Goal: Task Accomplishment & Management: Manage account settings

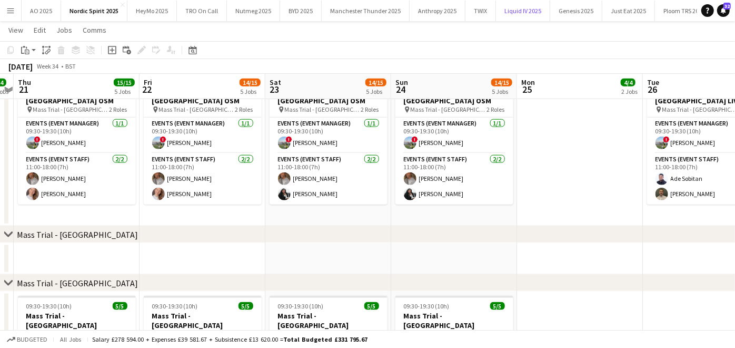
click at [527, 11] on button "Liquid IV 2025 Close" at bounding box center [523, 11] width 54 height 21
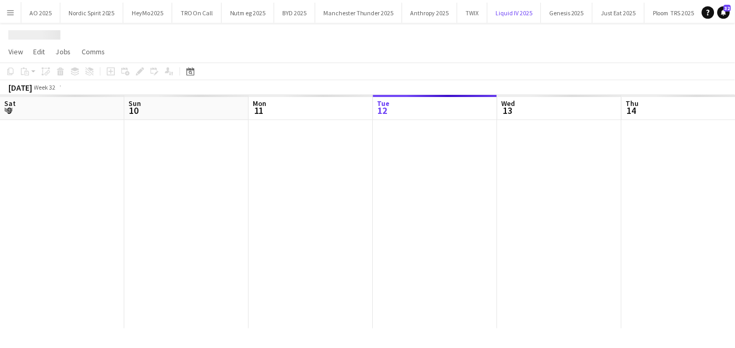
scroll to position [0, 251]
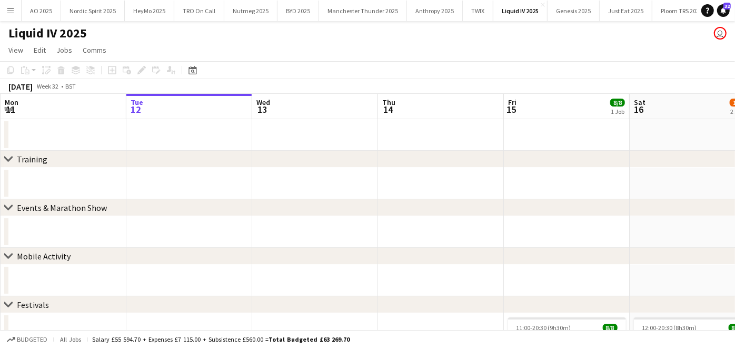
click at [489, 247] on app-date-cell at bounding box center [441, 232] width 126 height 32
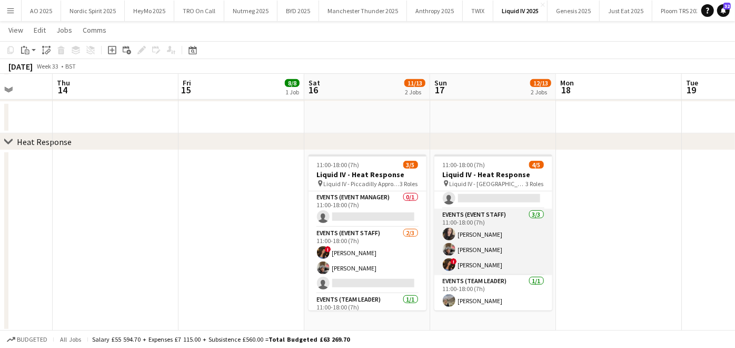
scroll to position [0, 0]
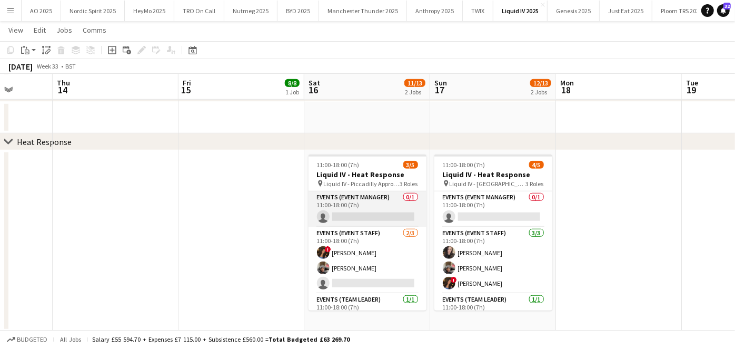
click at [387, 212] on app-card-role "Events (Event Manager) 0/1 11:00-18:00 (7h) single-neutral-actions" at bounding box center [368, 209] width 118 height 36
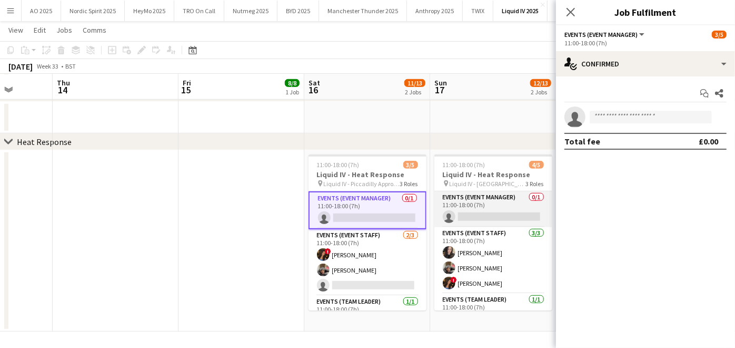
click at [480, 204] on app-card-role "Events (Event Manager) 0/1 11:00-18:00 (7h) single-neutral-actions" at bounding box center [494, 209] width 118 height 36
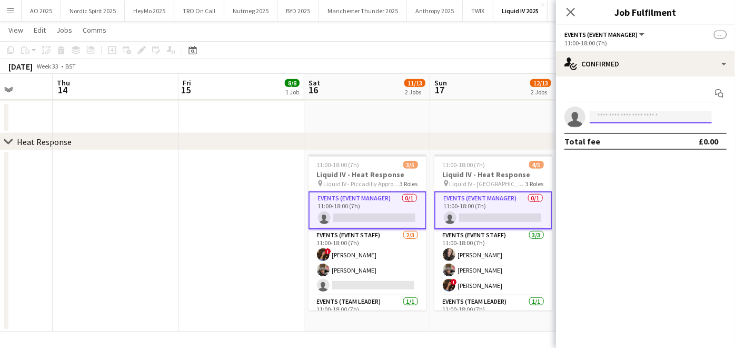
click at [607, 120] on input at bounding box center [651, 117] width 122 height 13
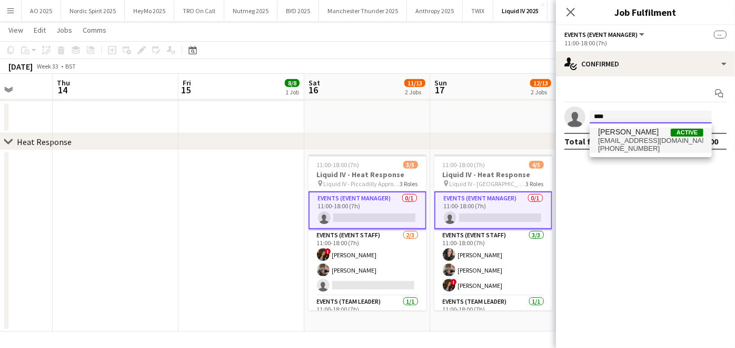
type input "****"
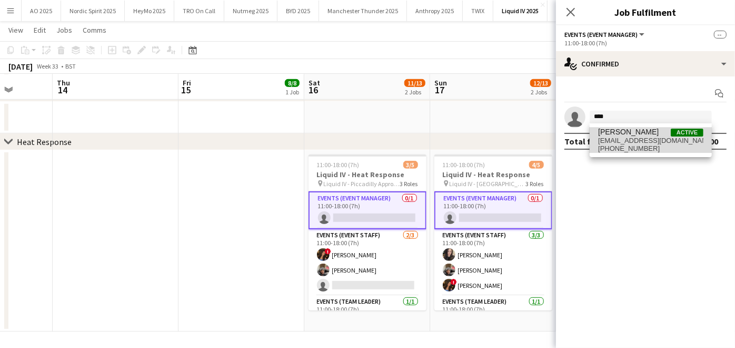
click at [609, 133] on span "[PERSON_NAME]" at bounding box center [628, 131] width 61 height 9
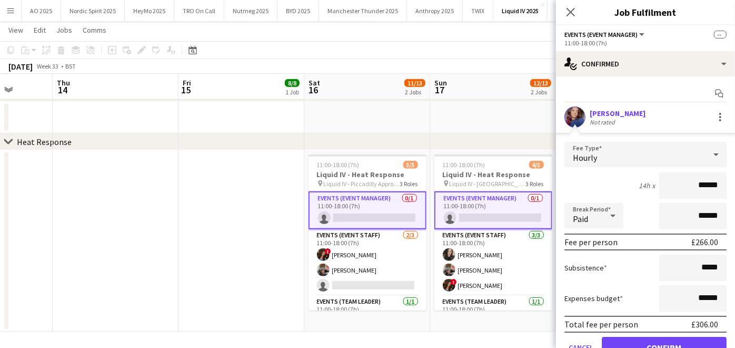
scroll to position [47, 0]
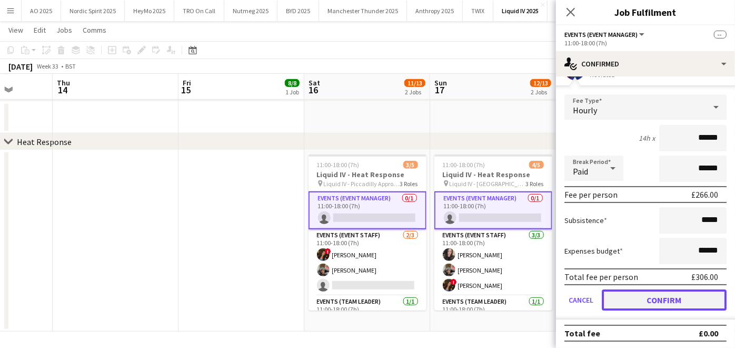
click at [626, 301] on button "Confirm" at bounding box center [664, 299] width 125 height 21
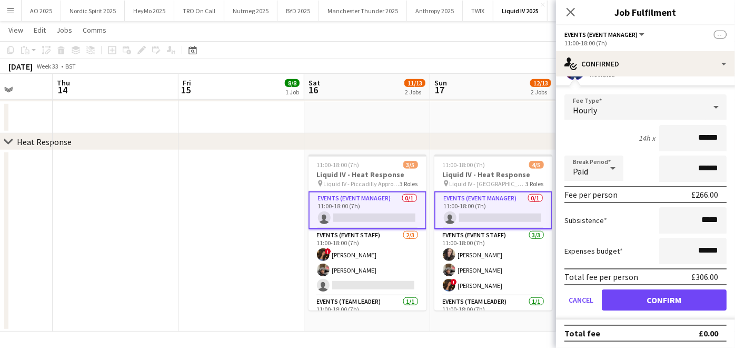
scroll to position [0, 0]
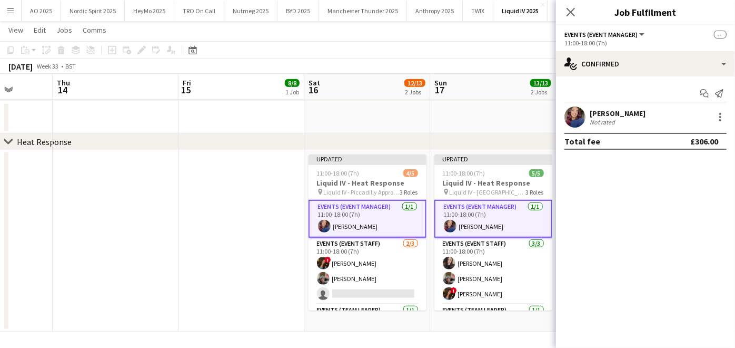
click at [199, 258] on app-date-cell at bounding box center [242, 240] width 126 height 181
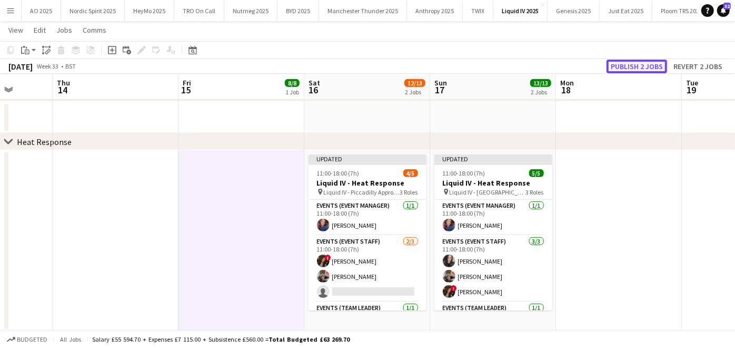
click at [627, 62] on button "Publish 2 jobs" at bounding box center [637, 67] width 61 height 14
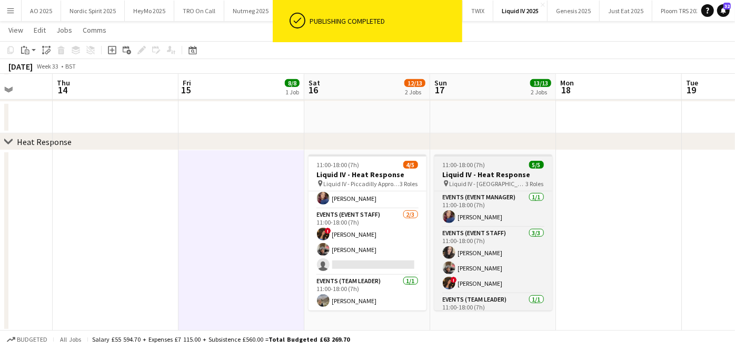
scroll to position [18, 0]
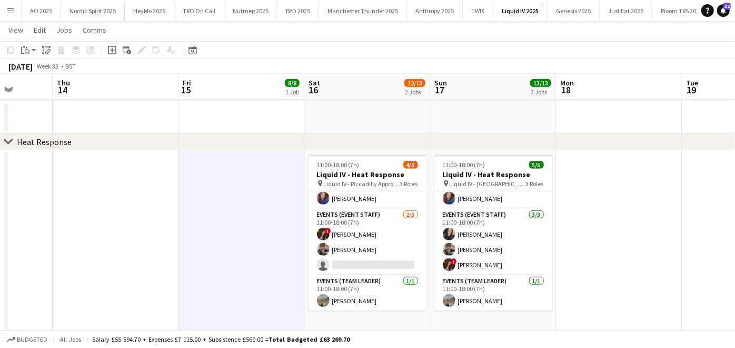
click at [13, 16] on button "Menu" at bounding box center [10, 10] width 21 height 21
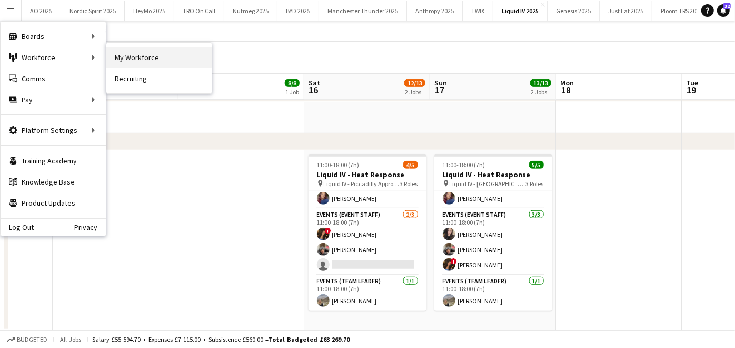
click at [122, 55] on link "My Workforce" at bounding box center [158, 57] width 105 height 21
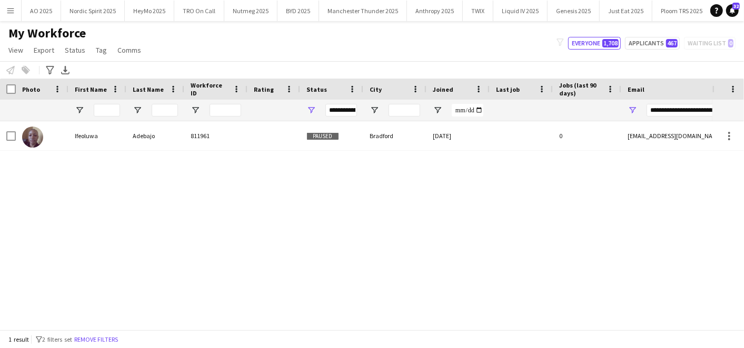
click at [735, 102] on html "Menu Boards Boards Boards All jobs Status Workforce Workforce My Workforce Recr…" at bounding box center [372, 174] width 744 height 348
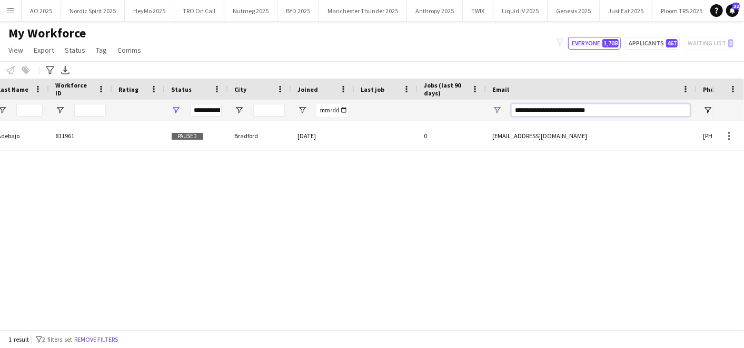
scroll to position [0, 419]
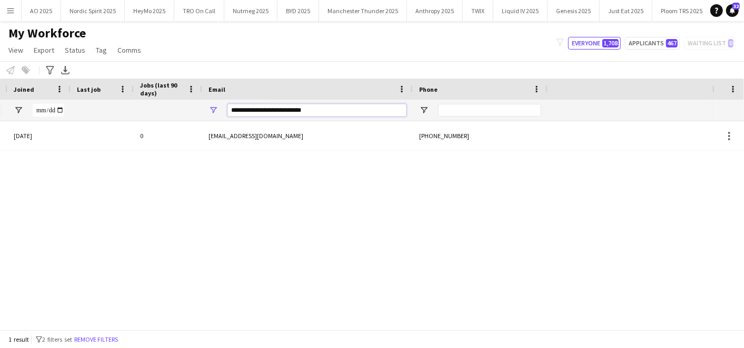
drag, startPoint x: 656, startPoint y: 106, endPoint x: 744, endPoint y: 113, distance: 87.7
click at [735, 113] on html "Menu Boards Boards Boards All jobs Status Workforce Workforce My Workforce Recr…" at bounding box center [372, 174] width 744 height 348
type input "*"
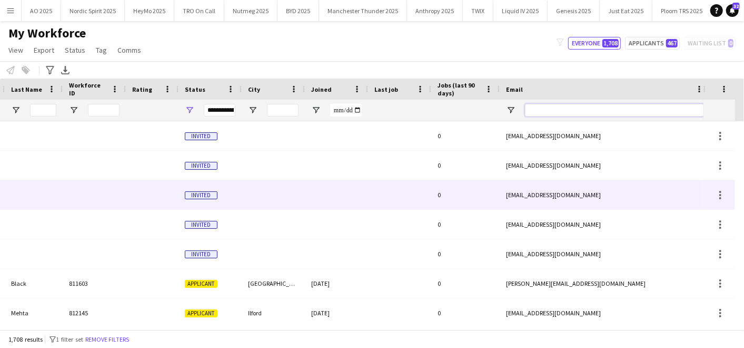
scroll to position [0, 0]
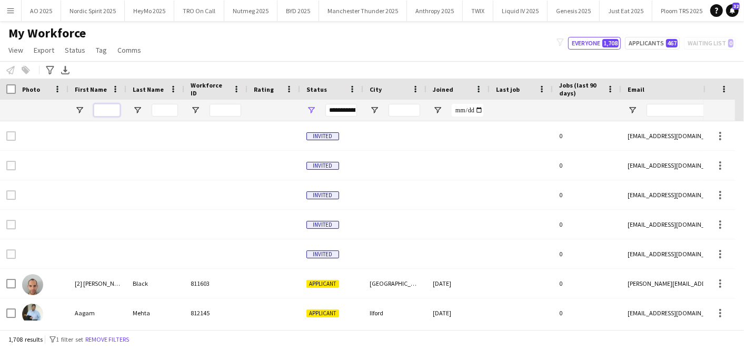
click at [105, 109] on input "First Name Filter Input" at bounding box center [107, 110] width 26 height 13
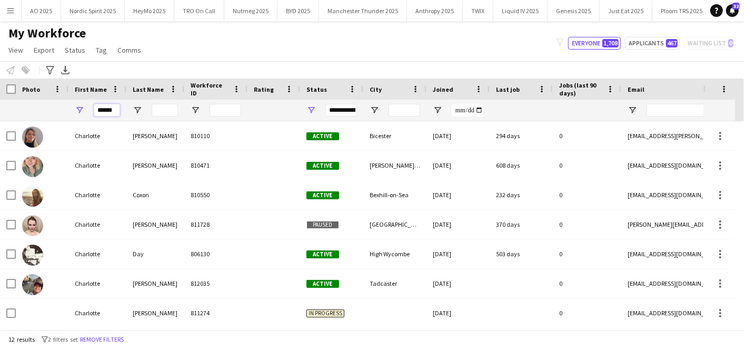
type input "******"
click at [206, 68] on div "Notify workforce Add to tag Select at least one crew to tag him or her. Advance…" at bounding box center [372, 69] width 744 height 17
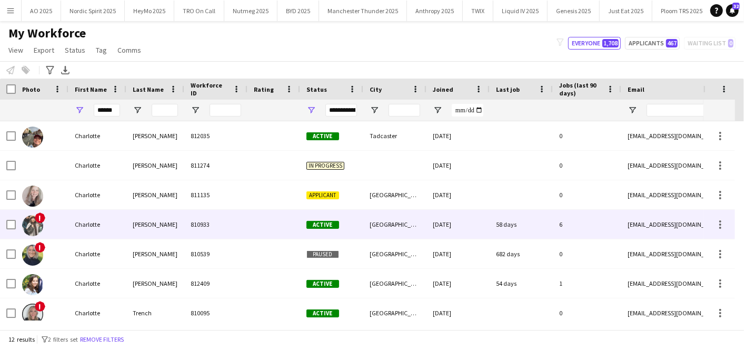
scroll to position [155, 0]
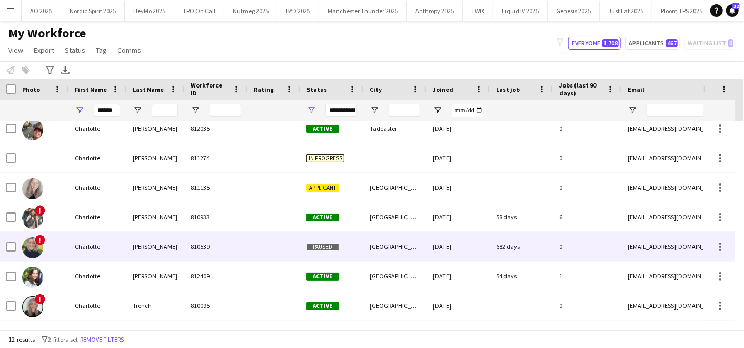
click at [93, 242] on div "Charlotte" at bounding box center [97, 246] width 58 height 29
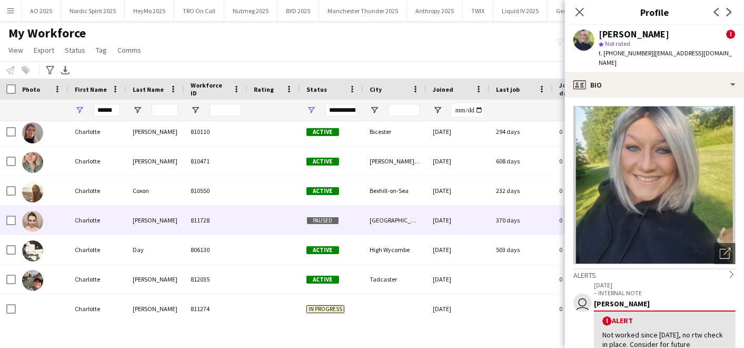
scroll to position [0, 0]
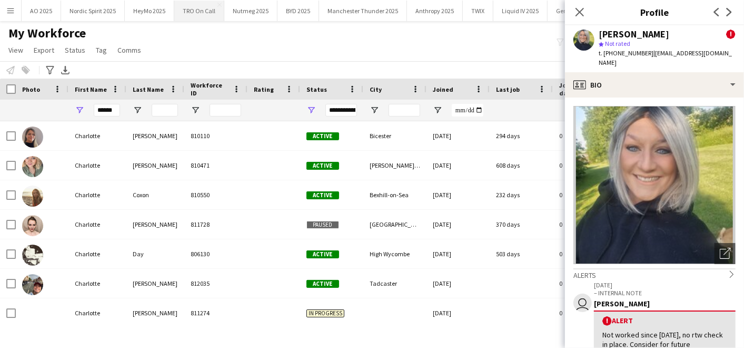
click at [188, 18] on button "TRO On Call Close" at bounding box center [199, 11] width 50 height 21
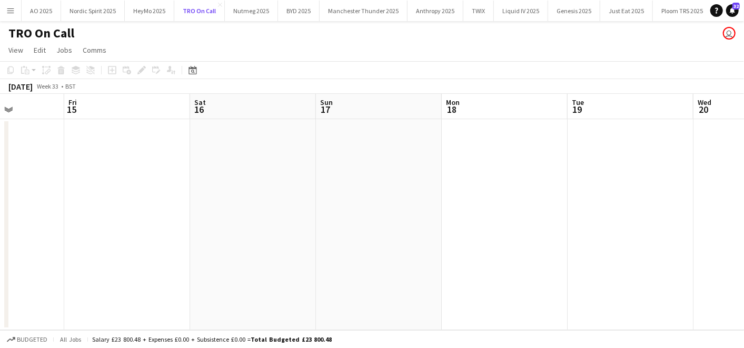
scroll to position [0, 357]
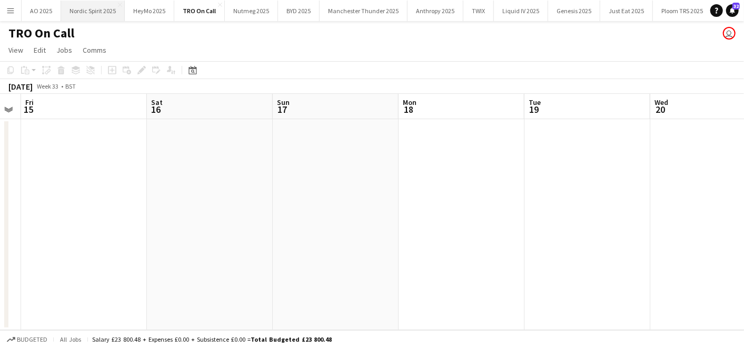
click at [88, 7] on button "Nordic Spirit 2025 Close" at bounding box center [93, 11] width 64 height 21
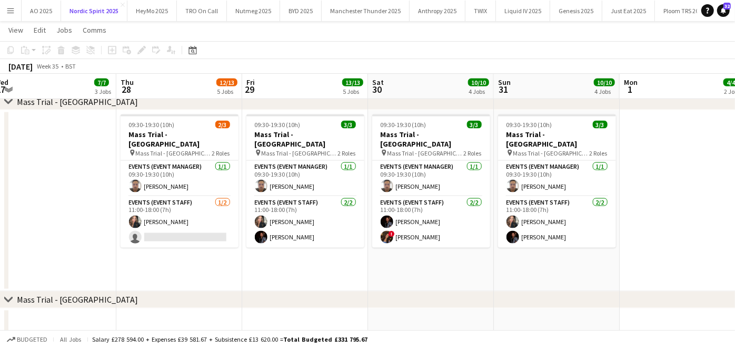
scroll to position [0, 388]
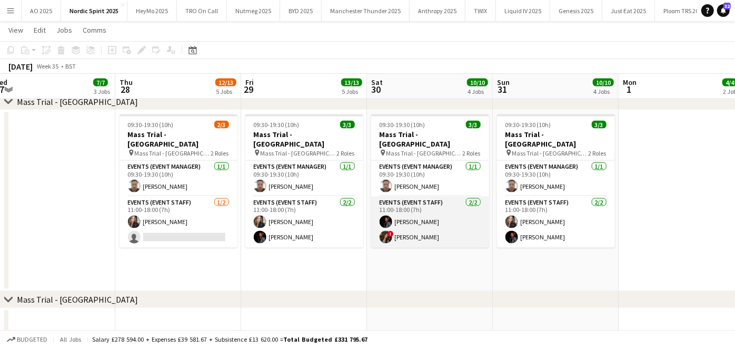
click at [418, 231] on app-card-role "Events (Event Staff) [DATE] 11:00-18:00 (7h) [PERSON_NAME] ! [PERSON_NAME]" at bounding box center [430, 221] width 118 height 51
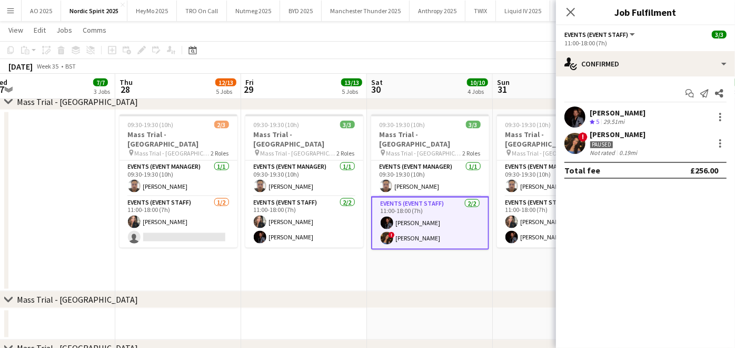
click at [595, 134] on div "[PERSON_NAME]" at bounding box center [618, 134] width 56 height 9
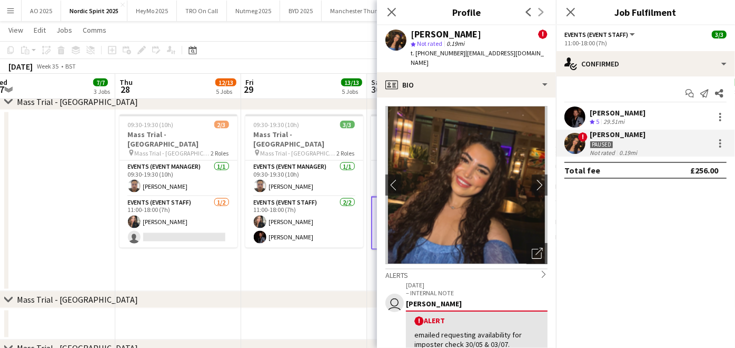
drag, startPoint x: 416, startPoint y: 32, endPoint x: 476, endPoint y: 33, distance: 60.1
click at [476, 33] on div "[PERSON_NAME]" at bounding box center [446, 33] width 71 height 9
copy div "ua Benhayoun"
click at [239, 287] on app-date-cell "09:30-19:30 (10h) 2/3 Mass Trial - [GEOGRAPHIC_DATA] pin Mass Trial - [GEOGRAPH…" at bounding box center [178, 200] width 126 height 181
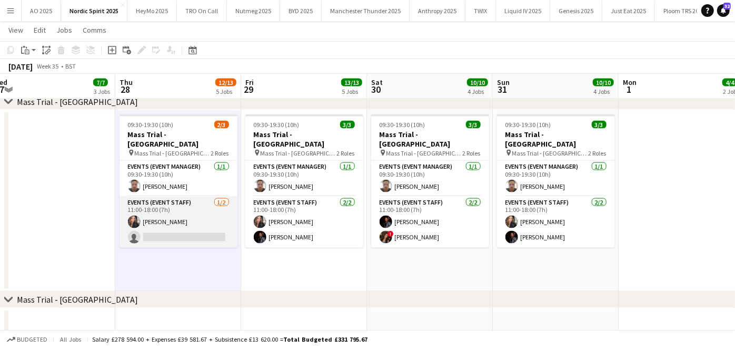
click at [189, 223] on app-card-role "Events (Event Staff) [DATE] 11:00-18:00 (7h) [PERSON_NAME] single-neutral-actio…" at bounding box center [179, 221] width 118 height 51
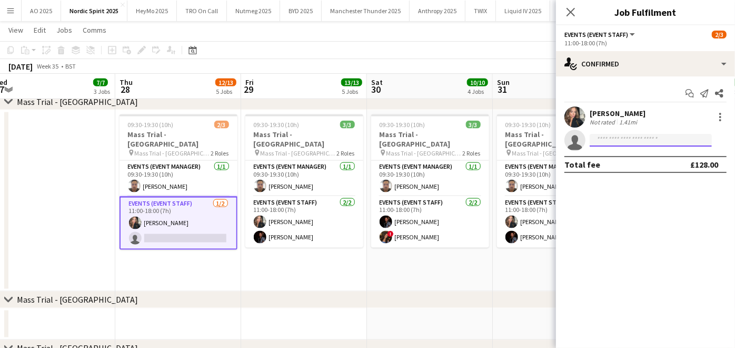
click at [617, 141] on input at bounding box center [651, 140] width 122 height 13
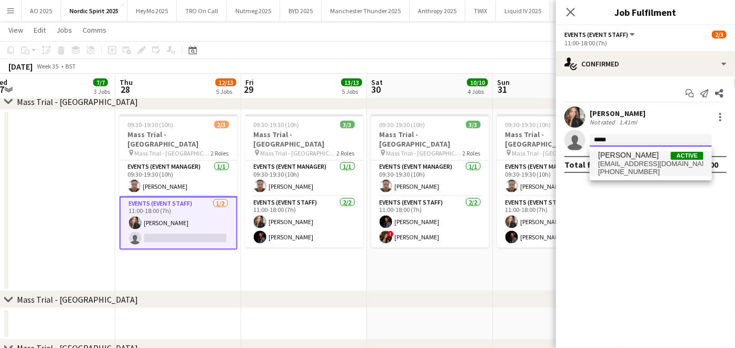
type input "*****"
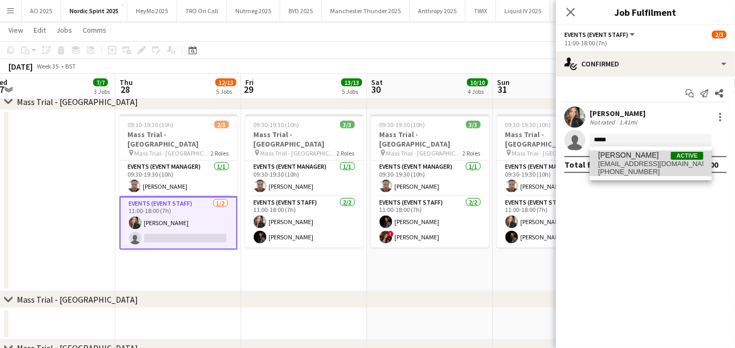
click at [614, 163] on span "[EMAIL_ADDRESS][DOMAIN_NAME]" at bounding box center [650, 164] width 105 height 8
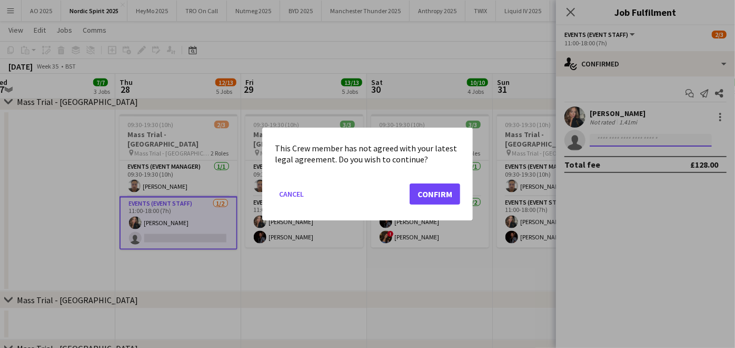
scroll to position [0, 0]
click at [427, 190] on button "Confirm" at bounding box center [435, 193] width 51 height 21
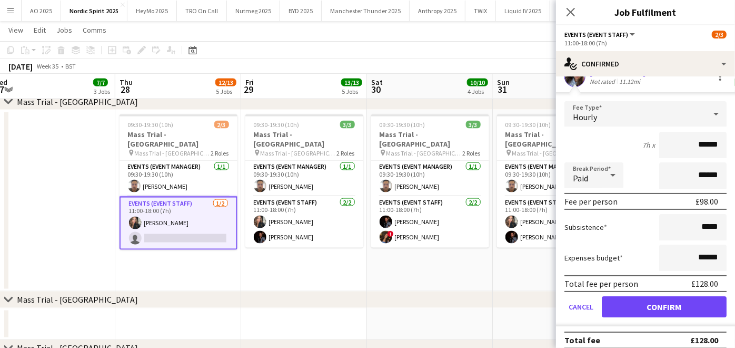
scroll to position [65, 0]
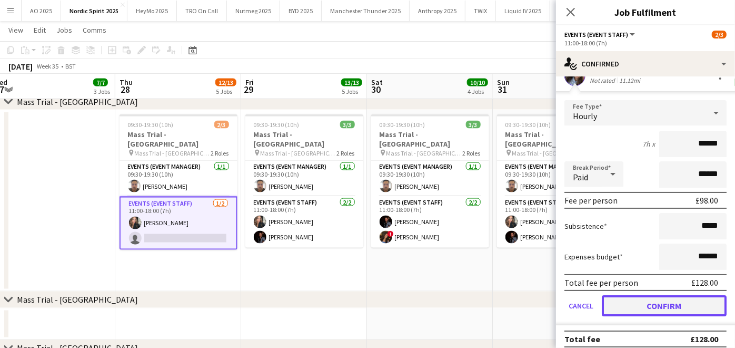
click at [631, 299] on button "Confirm" at bounding box center [664, 305] width 125 height 21
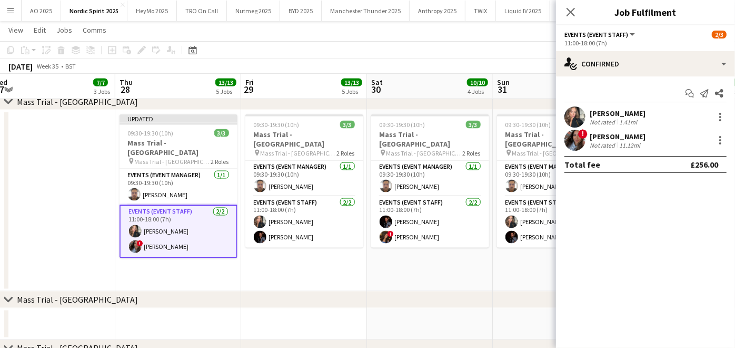
click at [448, 260] on app-date-cell "09:30-19:30 (10h) 3/3 Mass Trial - [GEOGRAPHIC_DATA] pin Mass Trial - [GEOGRAPH…" at bounding box center [430, 200] width 126 height 181
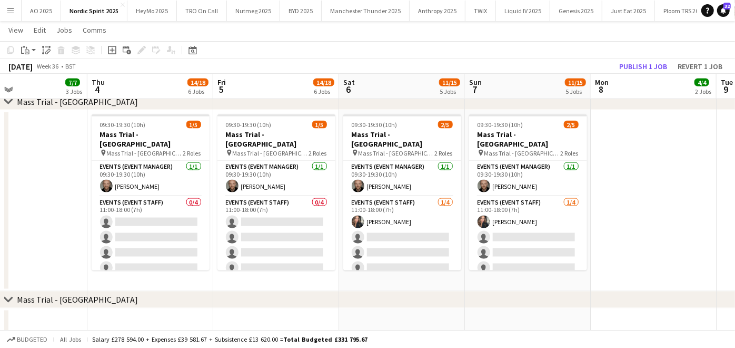
scroll to position [0, 290]
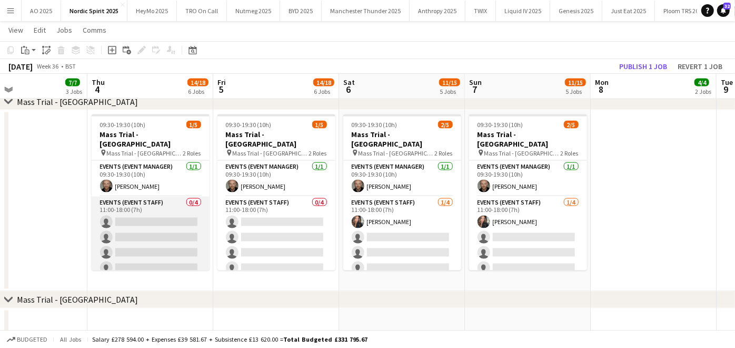
click at [166, 245] on app-card-role "Events (Event Staff) 0/4 11:00-18:00 (7h) single-neutral-actions single-neutral…" at bounding box center [151, 237] width 118 height 82
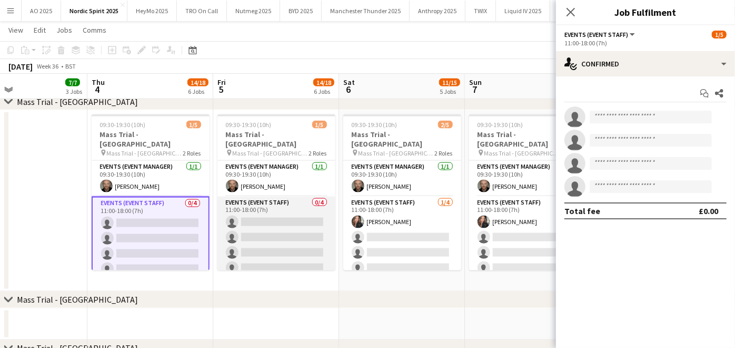
click at [268, 232] on app-card-role "Events (Event Staff) 0/4 11:00-18:00 (7h) single-neutral-actions single-neutral…" at bounding box center [277, 237] width 118 height 82
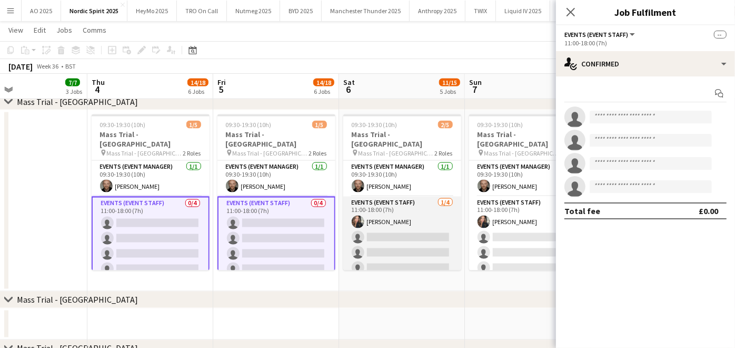
click at [374, 225] on app-card-role "Events (Event Staff) [DATE] 11:00-18:00 (7h) [PERSON_NAME] single-neutral-actio…" at bounding box center [402, 237] width 118 height 82
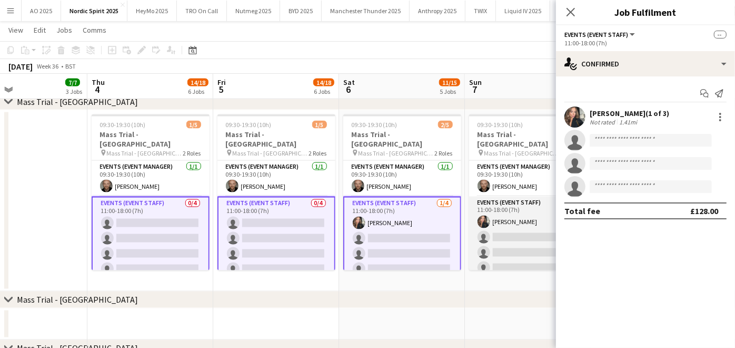
click at [485, 227] on app-card-role "Events (Event Staff) [DATE] 11:00-18:00 (7h) [PERSON_NAME] single-neutral-actio…" at bounding box center [528, 237] width 118 height 82
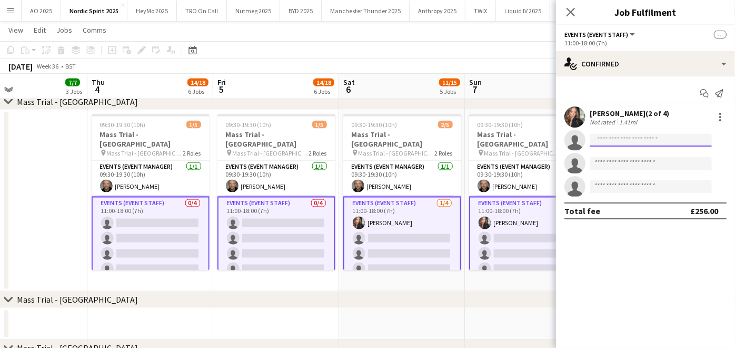
click at [598, 140] on input at bounding box center [651, 140] width 122 height 13
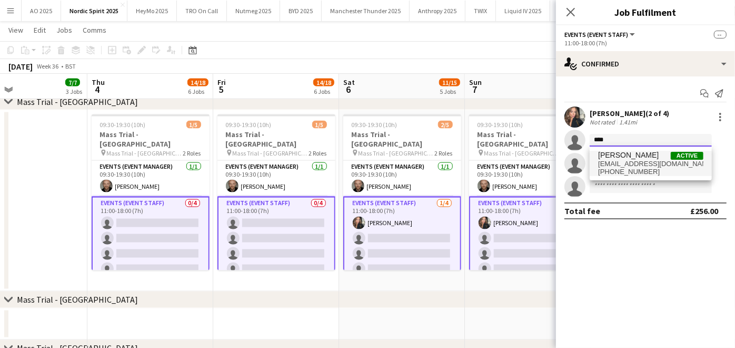
type input "****"
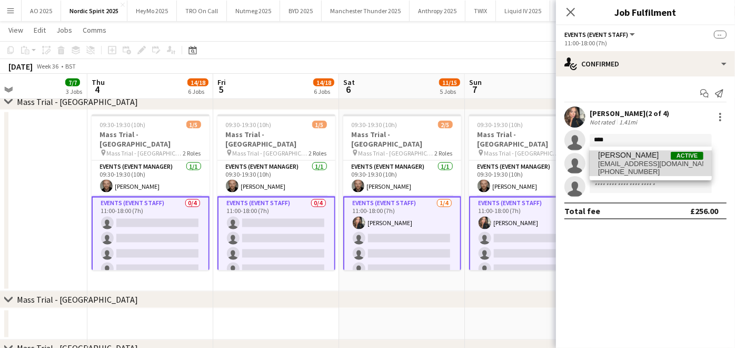
click at [614, 160] on span "[EMAIL_ADDRESS][DOMAIN_NAME]" at bounding box center [650, 164] width 105 height 8
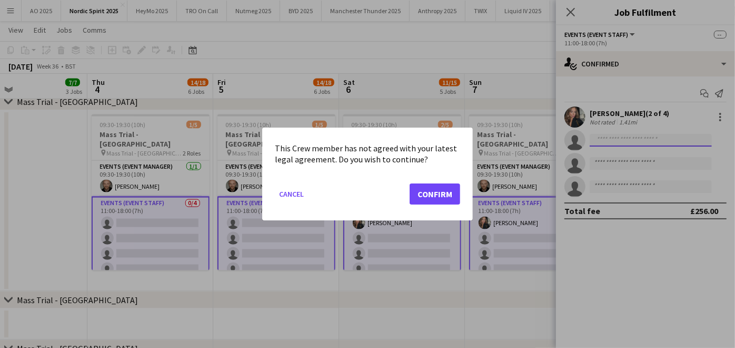
scroll to position [0, 0]
click at [438, 202] on button "Confirm" at bounding box center [435, 193] width 51 height 21
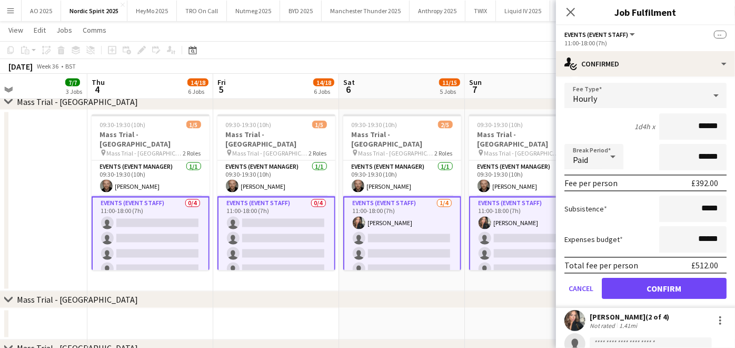
scroll to position [60, 0]
click at [625, 281] on button "Confirm" at bounding box center [664, 287] width 125 height 21
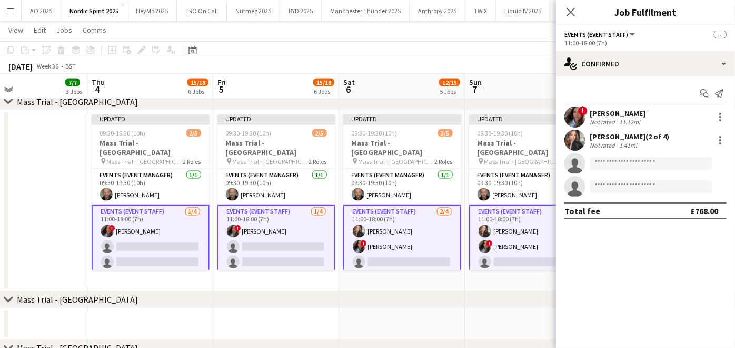
scroll to position [0, 0]
click at [480, 308] on app-date-cell at bounding box center [528, 324] width 126 height 32
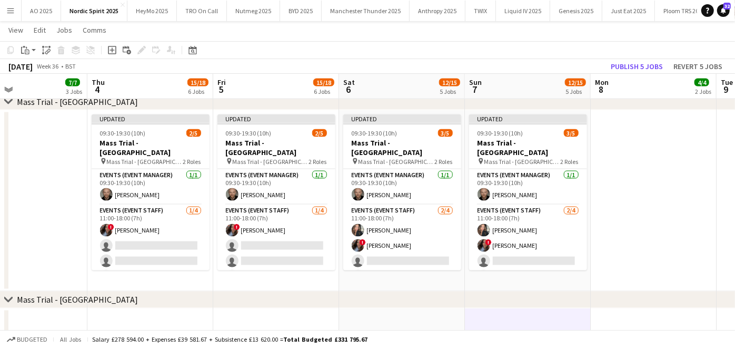
click at [631, 55] on app-toolbar "Copy Paste Paste Ctrl+V Paste with crew Ctrl+Shift+V Paste linked Job [GEOGRAPH…" at bounding box center [367, 50] width 735 height 18
click at [630, 67] on button "Publish 5 jobs" at bounding box center [637, 67] width 61 height 14
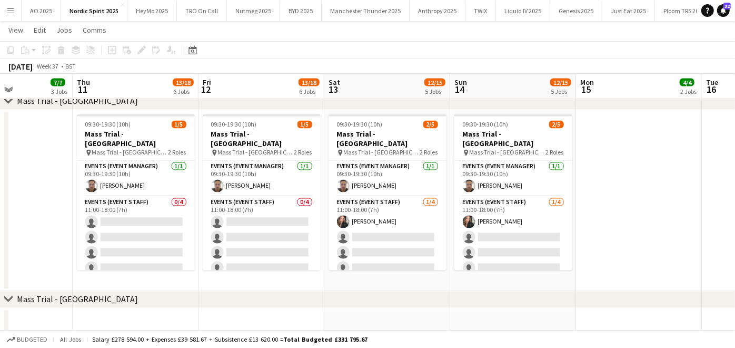
scroll to position [0, 282]
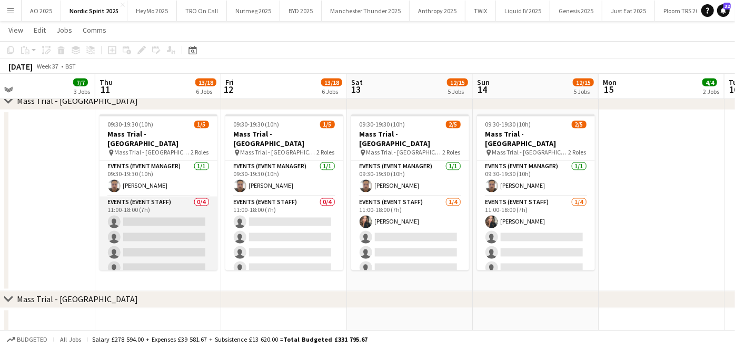
click at [185, 219] on app-card-role "Events (Event Staff) 0/4 11:00-18:00 (7h) single-neutral-actions single-neutral…" at bounding box center [159, 237] width 118 height 82
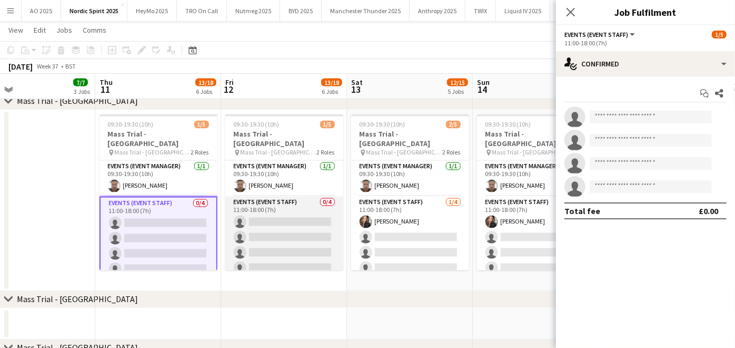
click at [293, 222] on app-card-role "Events (Event Staff) 0/4 11:00-18:00 (7h) single-neutral-actions single-neutral…" at bounding box center [284, 237] width 118 height 82
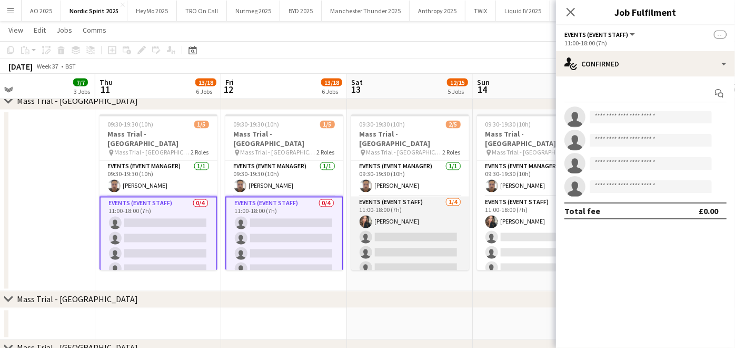
click at [430, 234] on app-card-role "Events (Event Staff) [DATE] 11:00-18:00 (7h) [PERSON_NAME] single-neutral-actio…" at bounding box center [410, 237] width 118 height 82
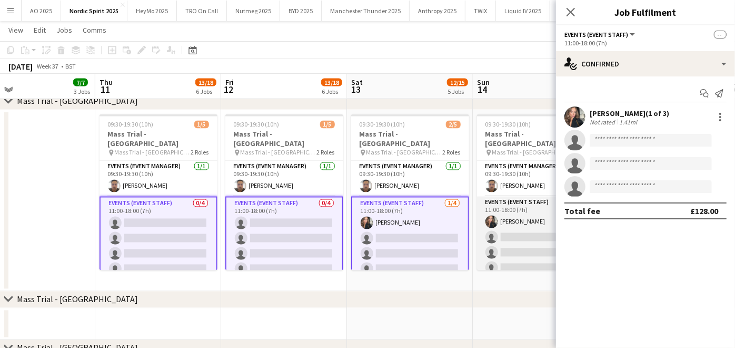
click at [493, 233] on app-card-role "Events (Event Staff) [DATE] 11:00-18:00 (7h) [PERSON_NAME] single-neutral-actio…" at bounding box center [536, 237] width 118 height 82
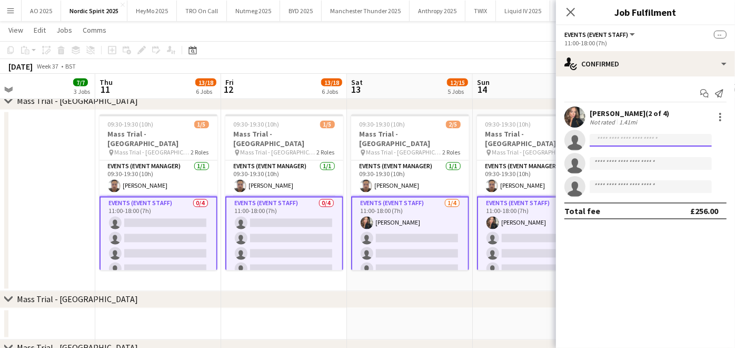
click at [603, 144] on input at bounding box center [651, 140] width 122 height 13
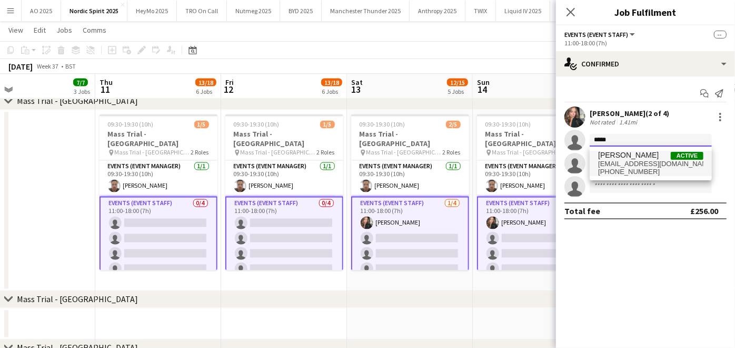
type input "*****"
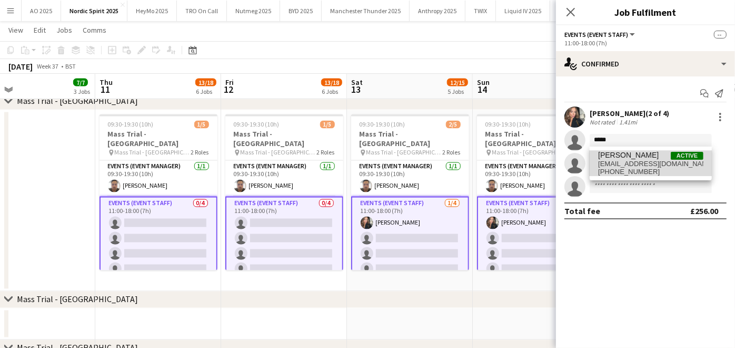
click at [603, 153] on span "[PERSON_NAME]" at bounding box center [628, 155] width 61 height 9
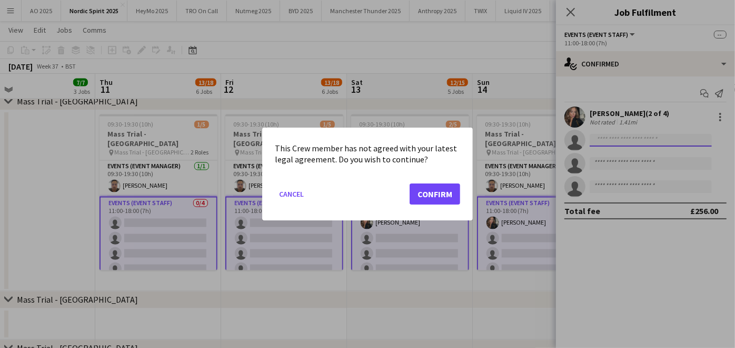
scroll to position [0, 0]
click at [447, 193] on button "Confirm" at bounding box center [435, 193] width 51 height 21
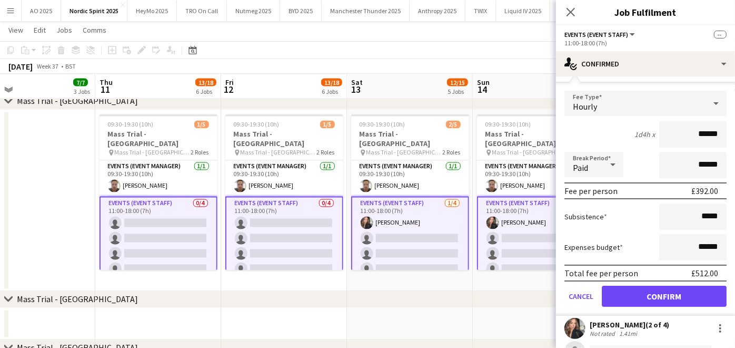
scroll to position [59, 0]
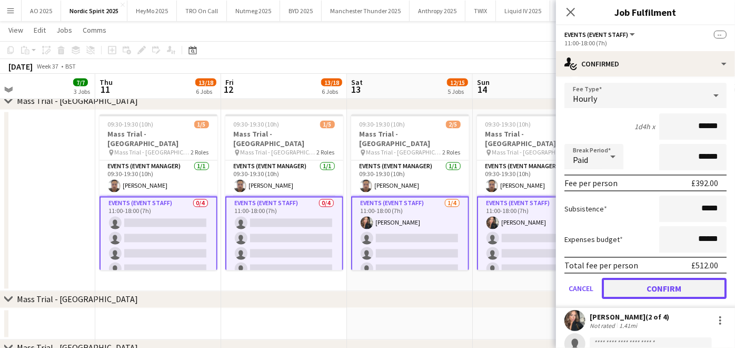
click at [642, 289] on button "Confirm" at bounding box center [664, 288] width 125 height 21
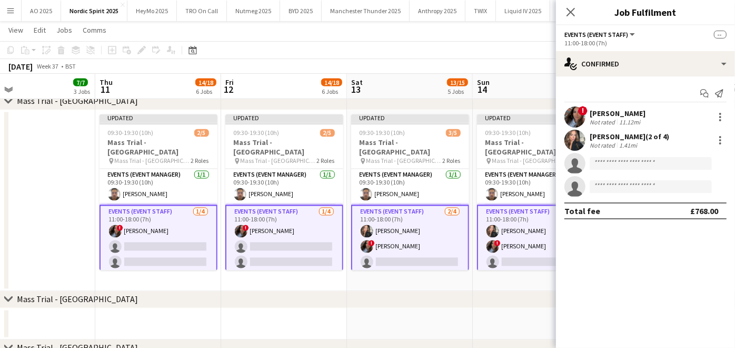
scroll to position [0, 0]
click at [494, 294] on div "chevron-right Mass Trial - [GEOGRAPHIC_DATA]" at bounding box center [367, 299] width 735 height 17
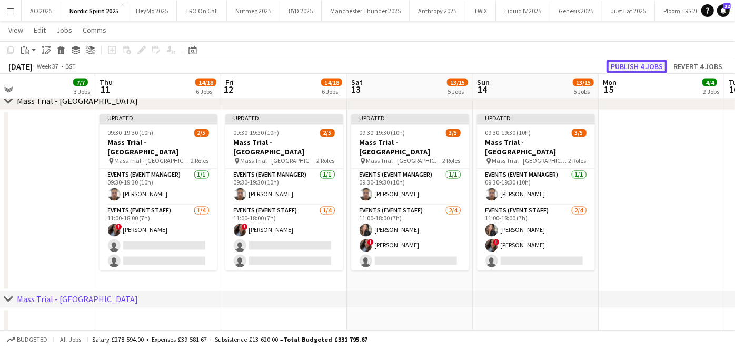
click at [641, 66] on button "Publish 4 jobs" at bounding box center [637, 67] width 61 height 14
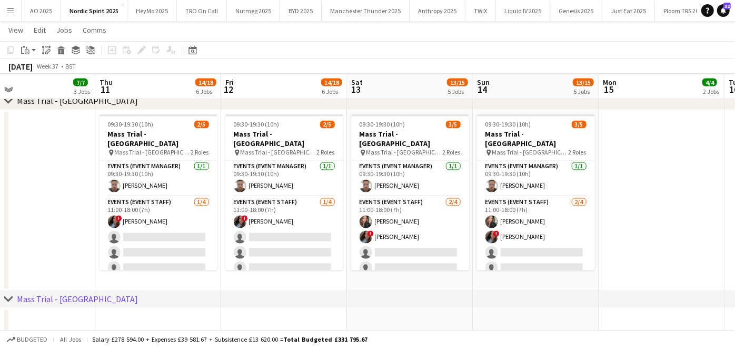
click at [15, 11] on button "Menu" at bounding box center [10, 10] width 21 height 21
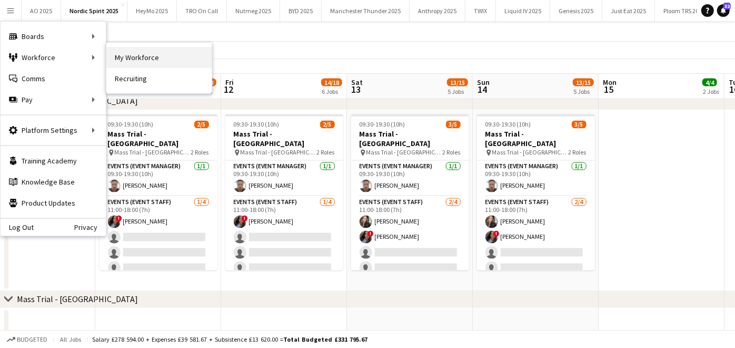
click at [117, 54] on link "My Workforce" at bounding box center [158, 57] width 105 height 21
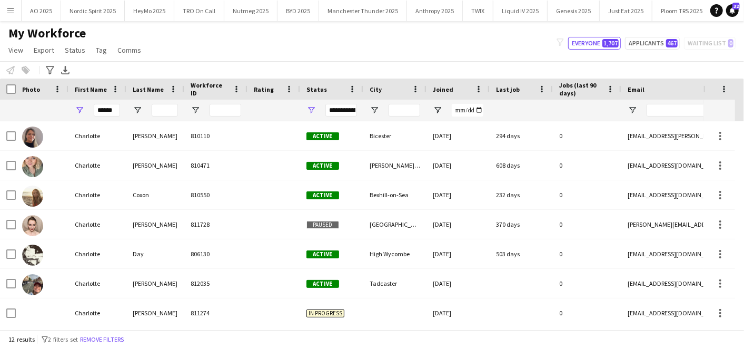
click at [56, 115] on div at bounding box center [42, 110] width 53 height 21
click at [16, 108] on div "******" at bounding box center [571, 110] width 1142 height 21
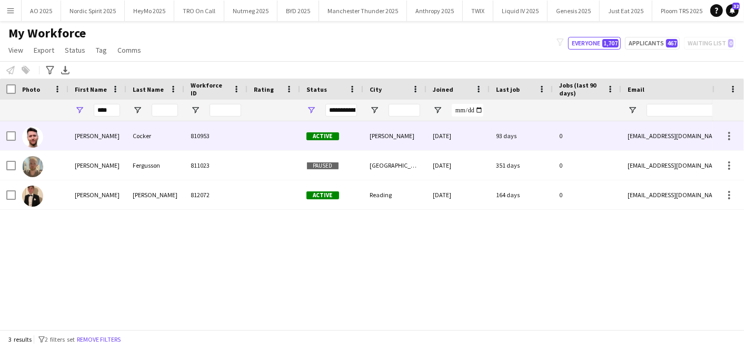
click at [53, 144] on div at bounding box center [42, 135] width 53 height 29
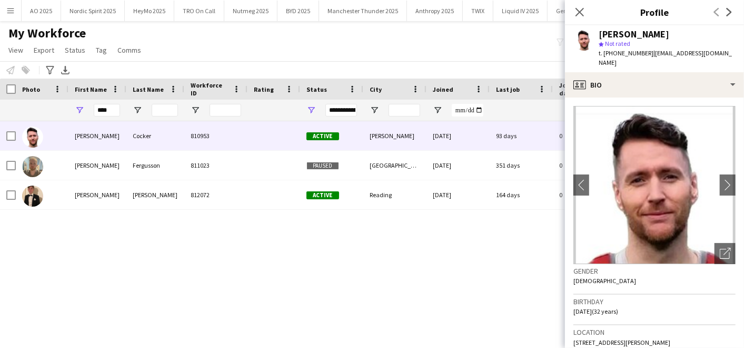
scroll to position [50, 0]
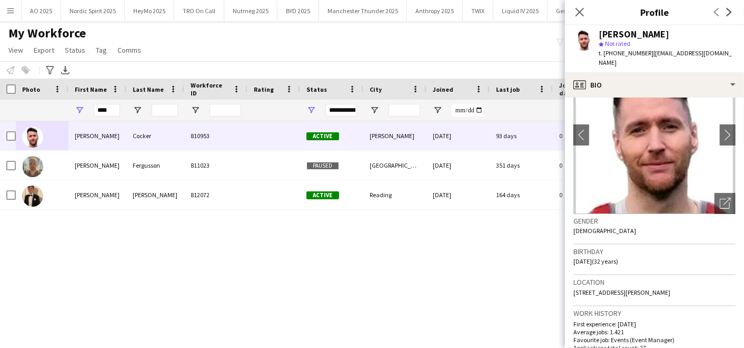
drag, startPoint x: 669, startPoint y: 281, endPoint x: 697, endPoint y: 279, distance: 28.0
click at [697, 279] on div "Location [STREET_ADDRESS][PERSON_NAME]" at bounding box center [655, 290] width 162 height 31
copy span "PR5 4BL"
drag, startPoint x: 111, startPoint y: 109, endPoint x: -3, endPoint y: 106, distance: 113.8
click at [0, 106] on html "Menu Boards Boards Boards All jobs Status Workforce Workforce My Workforce Recr…" at bounding box center [372, 174] width 744 height 348
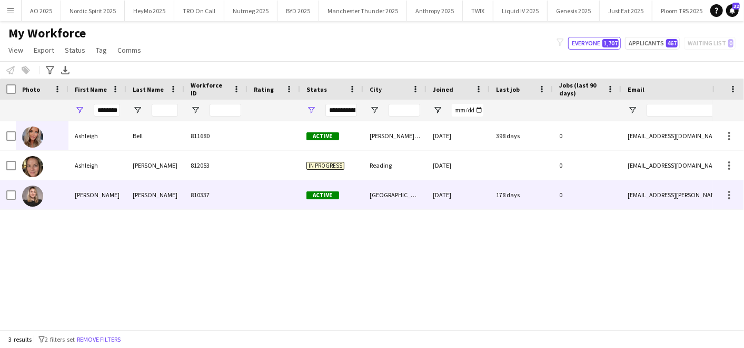
scroll to position [0, 0]
click at [74, 203] on div "[PERSON_NAME]" at bounding box center [97, 194] width 58 height 29
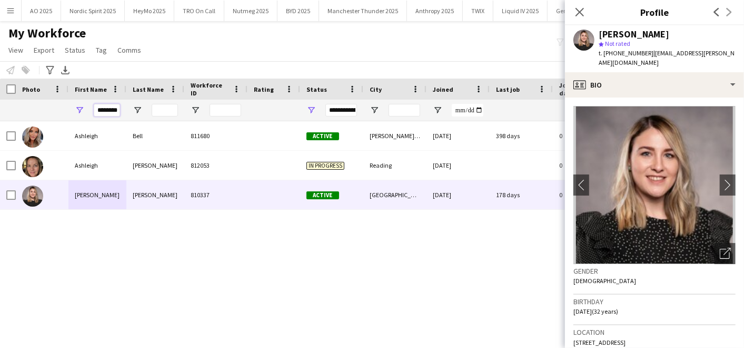
scroll to position [0, 1]
drag, startPoint x: 99, startPoint y: 108, endPoint x: 261, endPoint y: 116, distance: 161.9
click at [261, 116] on div "********" at bounding box center [571, 110] width 1142 height 21
type input "*"
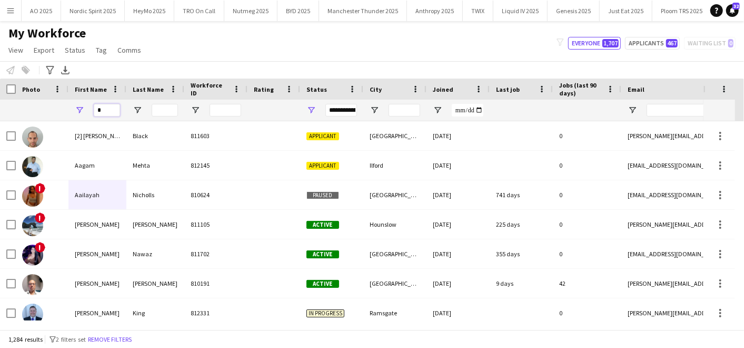
click at [106, 112] on input "*" at bounding box center [107, 110] width 26 height 13
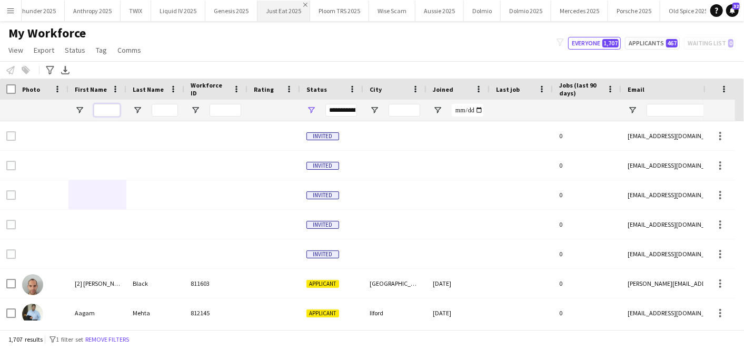
scroll to position [0, 499]
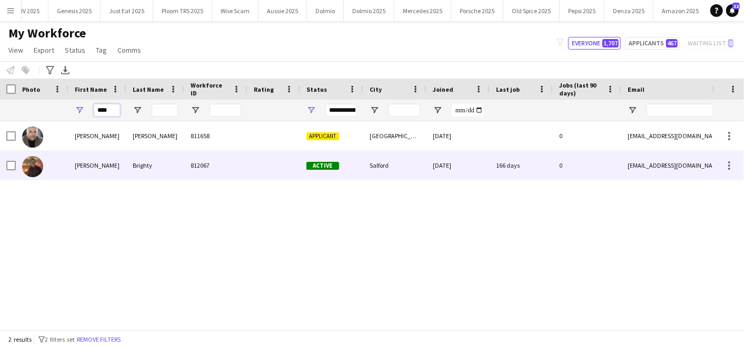
type input "****"
click at [504, 156] on div "166 days" at bounding box center [521, 165] width 63 height 29
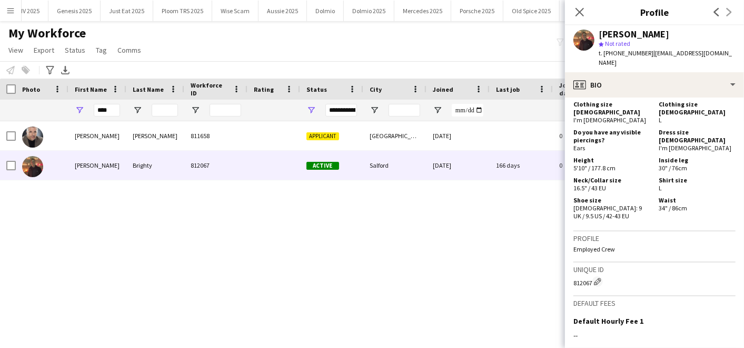
scroll to position [657, 0]
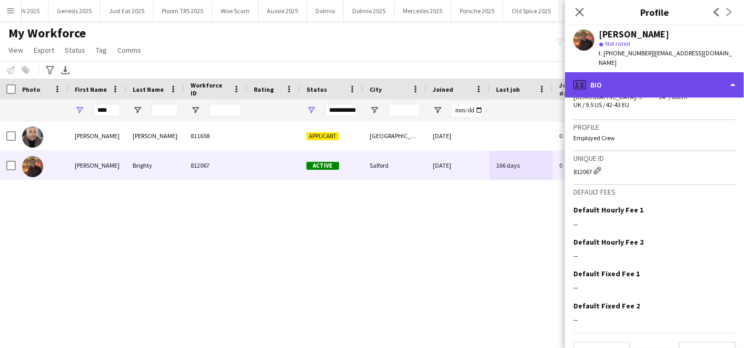
click at [657, 72] on div "profile Bio" at bounding box center [654, 84] width 179 height 25
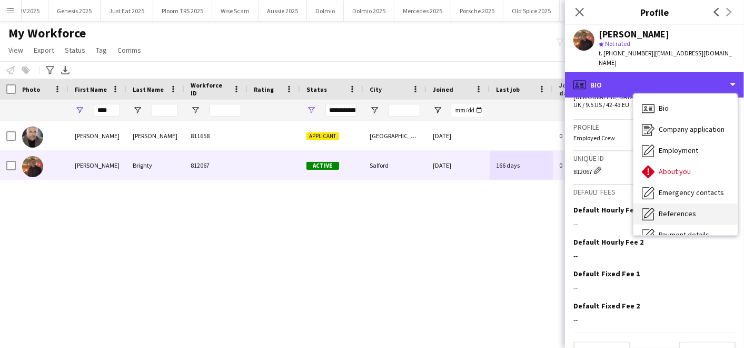
scroll to position [141, 0]
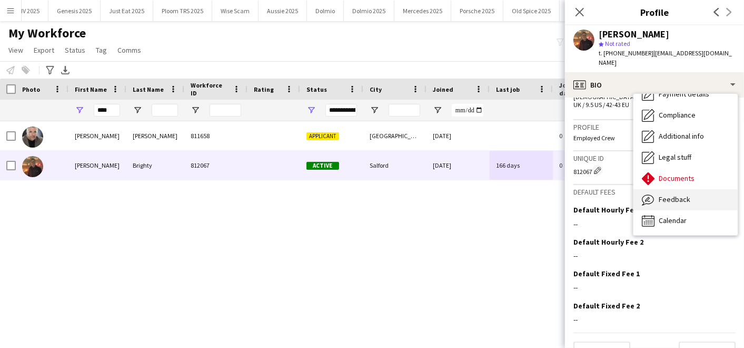
click at [674, 194] on span "Feedback" at bounding box center [675, 198] width 32 height 9
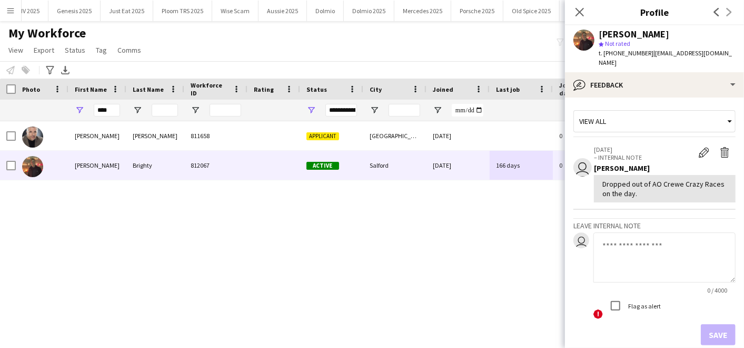
click at [629, 247] on textarea at bounding box center [665, 257] width 142 height 50
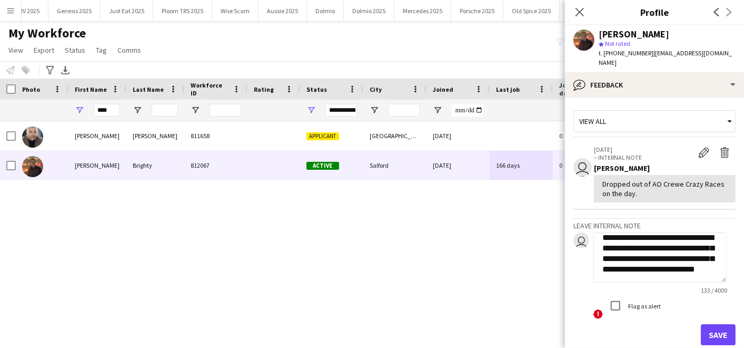
scroll to position [21, 0]
type textarea "**********"
drag, startPoint x: 114, startPoint y: 112, endPoint x: 11, endPoint y: 66, distance: 113.2
click at [11, 66] on main "My Workforce View Views Default view Compliance Log New view Update view Delete…" at bounding box center [372, 177] width 744 height 312
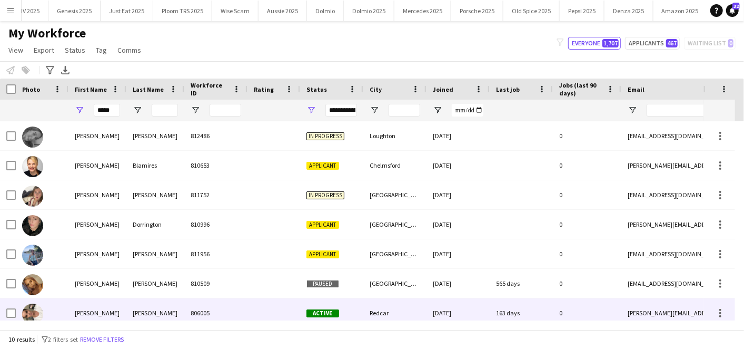
click at [90, 318] on div "[PERSON_NAME]" at bounding box center [97, 312] width 58 height 29
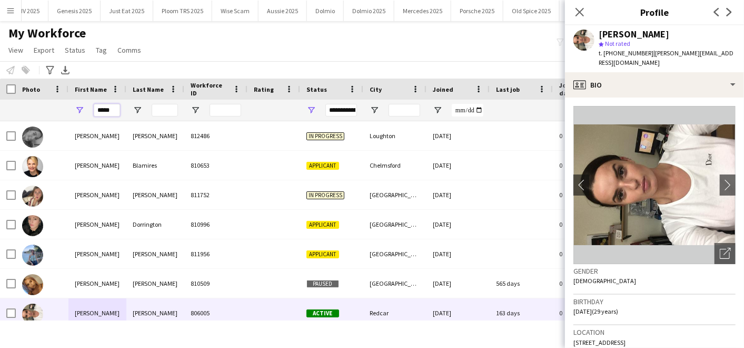
drag, startPoint x: 113, startPoint y: 109, endPoint x: 25, endPoint y: 92, distance: 89.7
click at [25, 92] on div "Workforce Details Photo First Name" at bounding box center [571, 99] width 1142 height 43
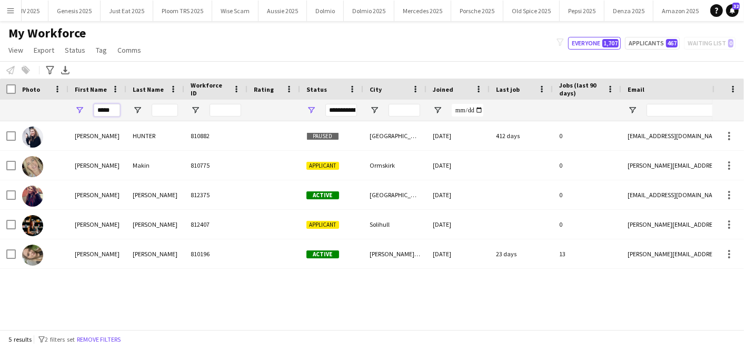
type input "*****"
click at [96, 283] on div "[PERSON_NAME] 810882 Paused [GEOGRAPHIC_DATA] [DATE] 412 days 0 [EMAIL_ADDRESS]…" at bounding box center [356, 220] width 713 height 199
drag, startPoint x: 116, startPoint y: 109, endPoint x: 25, endPoint y: 92, distance: 92.7
click at [25, 92] on div "Workforce Details Photo First Name" at bounding box center [571, 99] width 1142 height 43
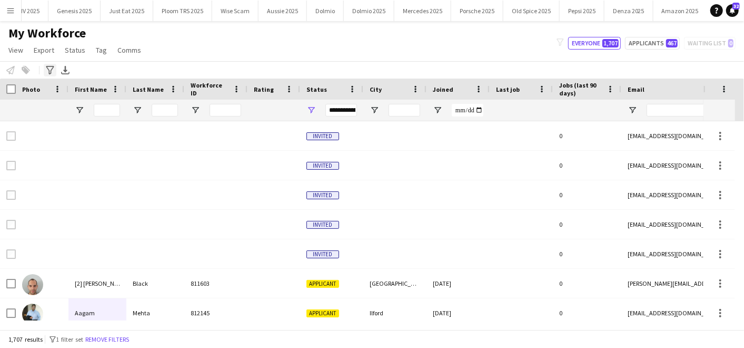
click at [46, 71] on icon "Advanced filters" at bounding box center [50, 70] width 8 height 8
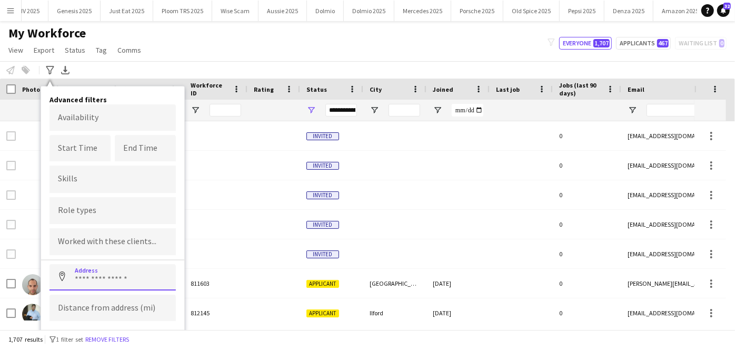
click at [85, 270] on input at bounding box center [113, 277] width 126 height 26
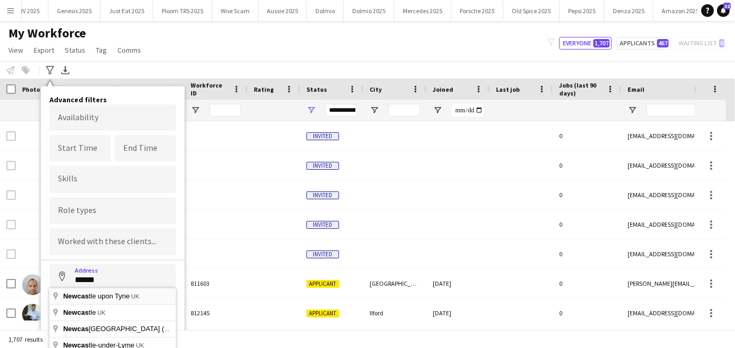
type input "**********"
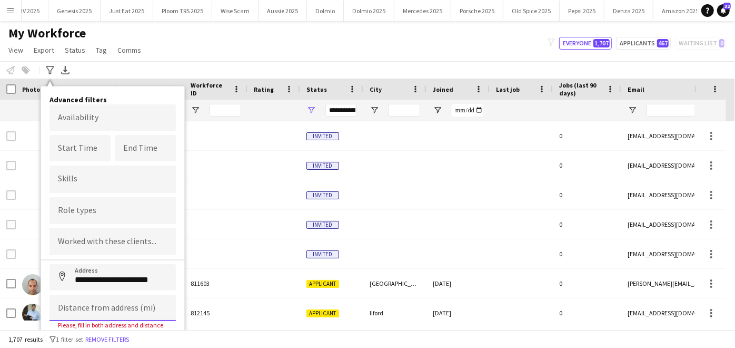
click at [90, 301] on input at bounding box center [113, 307] width 126 height 26
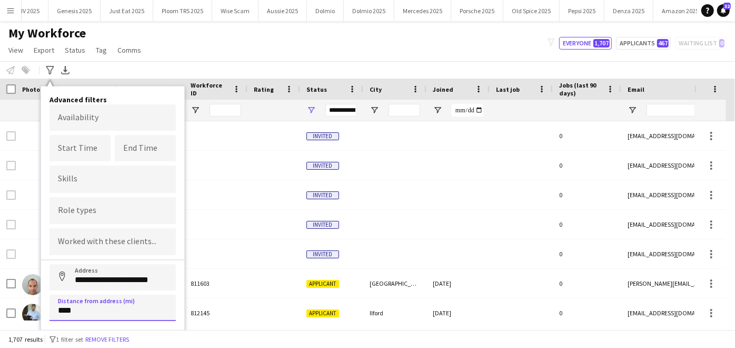
type input "*****"
click button "Address" at bounding box center [62, 276] width 25 height 25
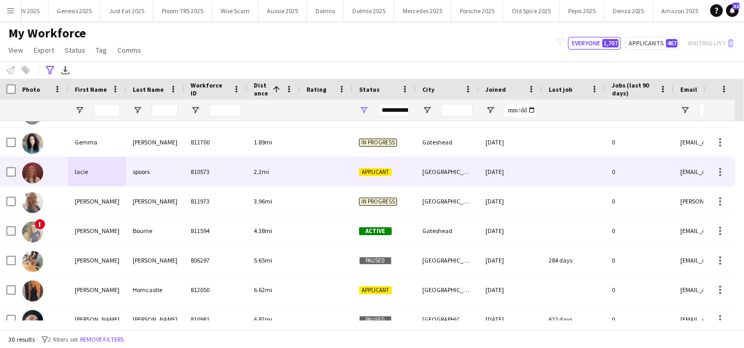
scroll to position [0, 0]
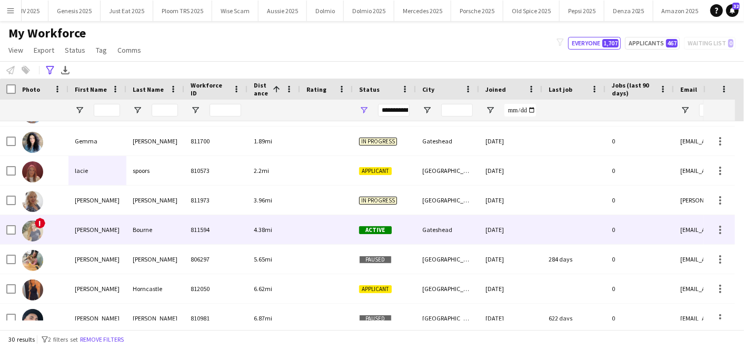
click at [76, 215] on div "[PERSON_NAME]" at bounding box center [97, 229] width 58 height 29
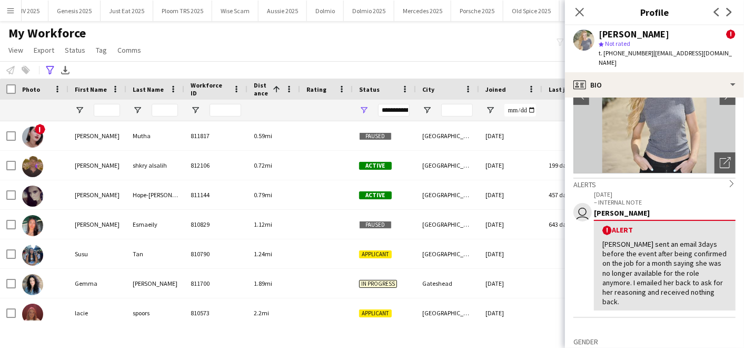
scroll to position [91, 0]
